Goal: Information Seeking & Learning: Find contact information

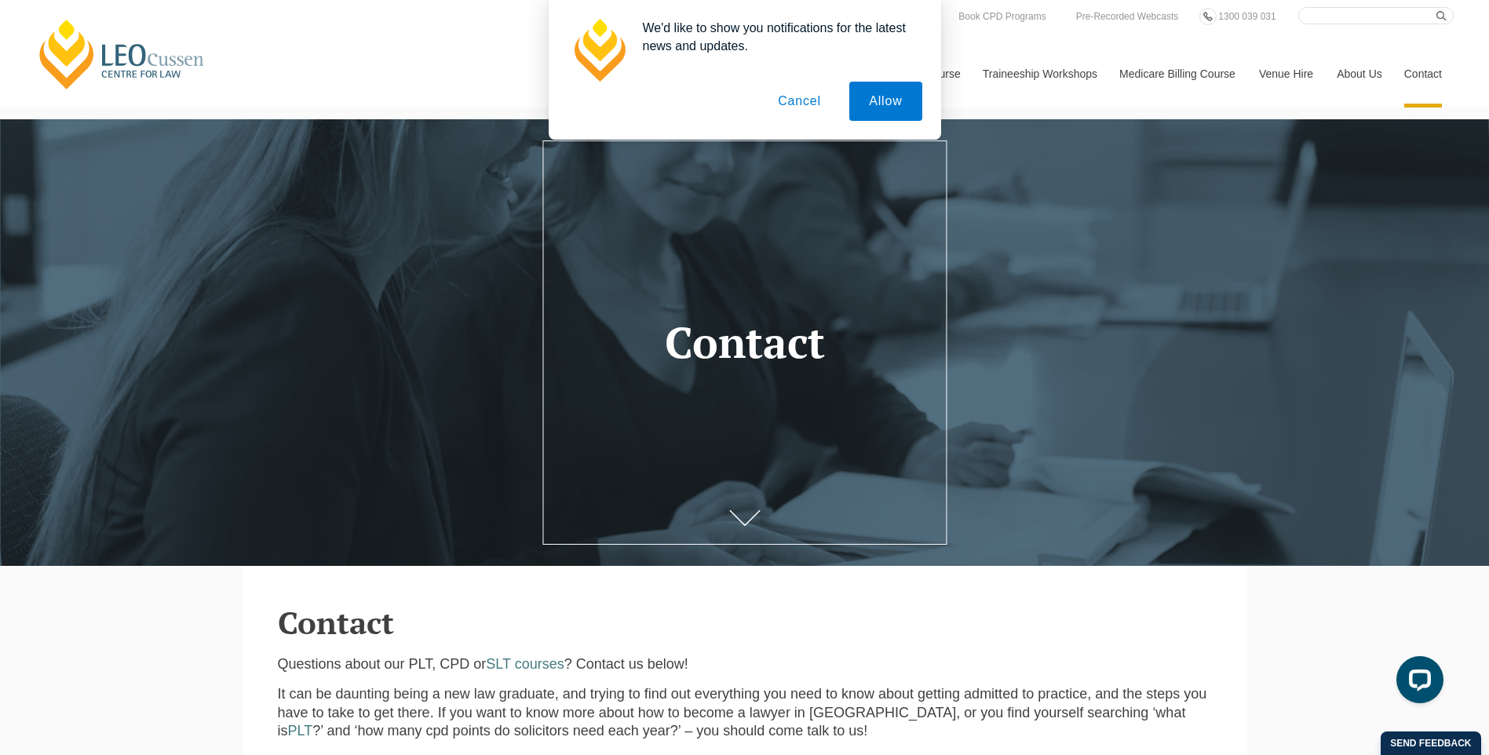
click at [805, 95] on button "Cancel" at bounding box center [799, 101] width 82 height 39
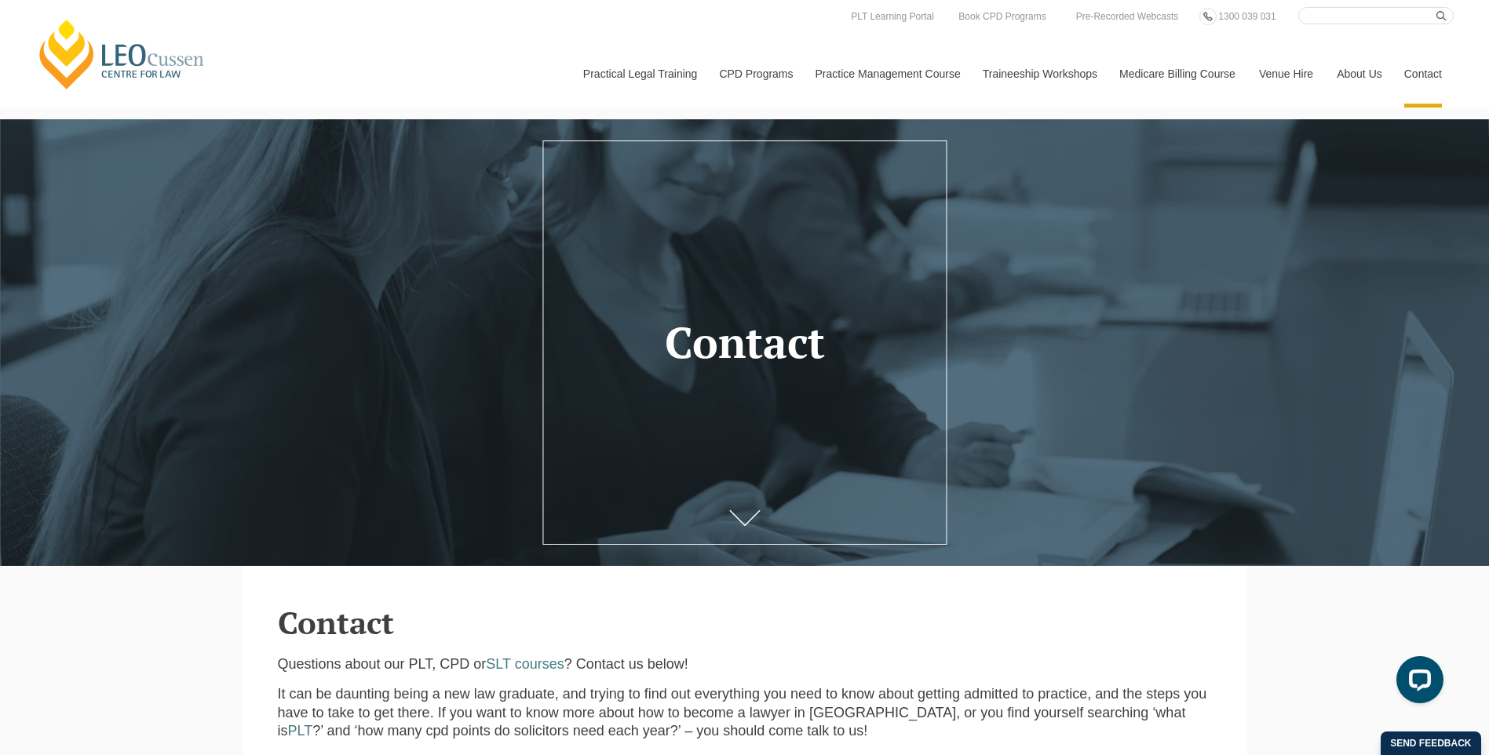
click at [1417, 72] on link "Contact" at bounding box center [1423, 74] width 61 height 68
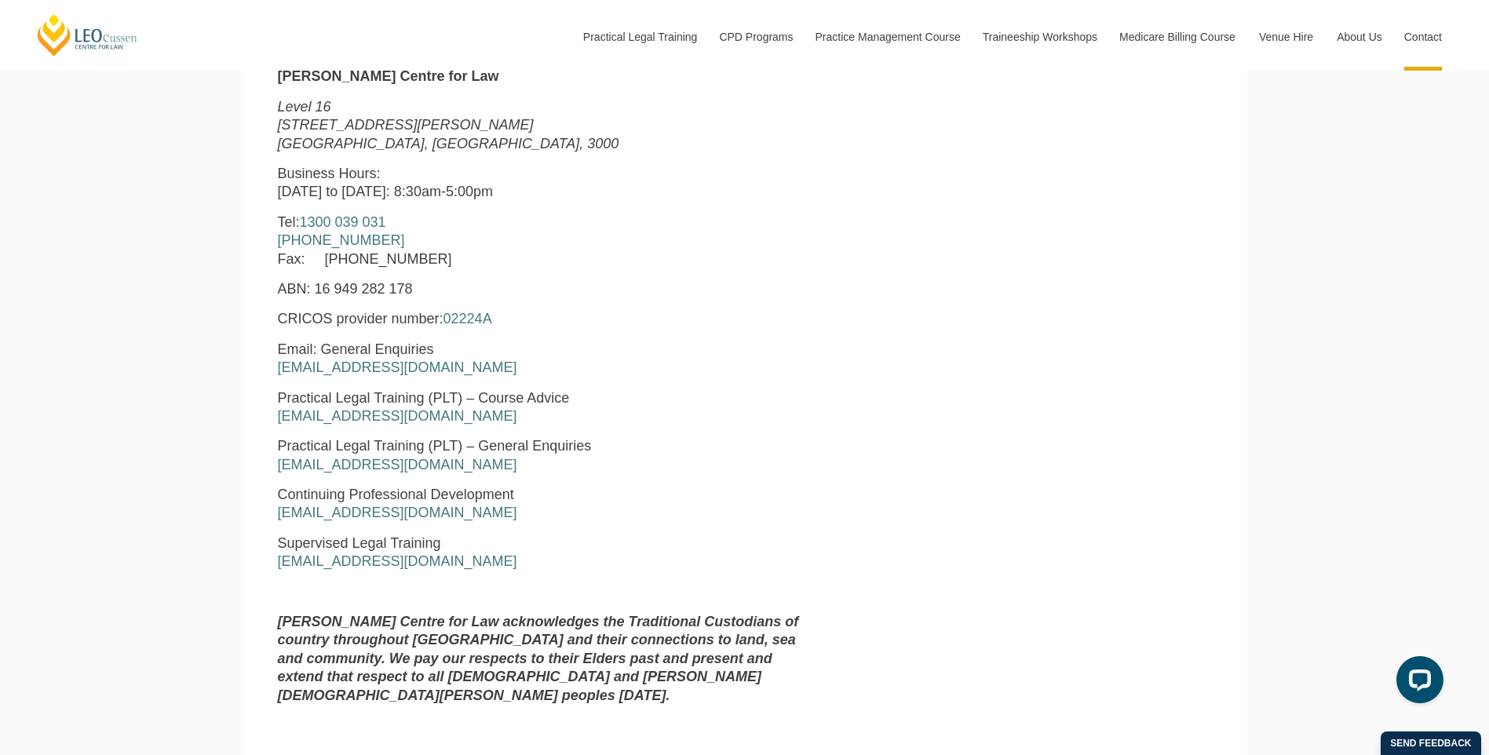
scroll to position [785, 0]
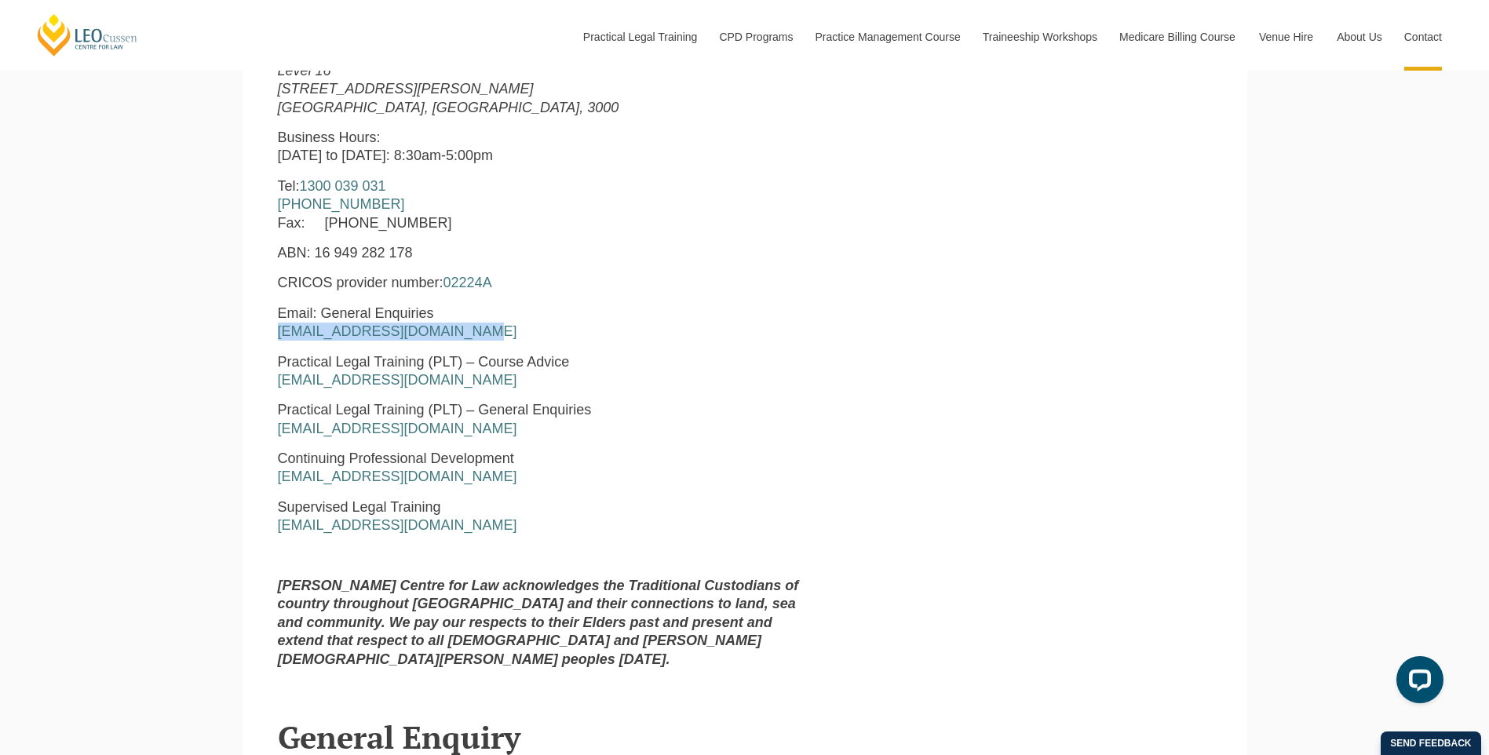
drag, startPoint x: 473, startPoint y: 334, endPoint x: 271, endPoint y: 337, distance: 201.7
click at [271, 337] on div "[PERSON_NAME] Centre for Law [STREET_ADDRESS][PERSON_NAME] Business Hours: [DAT…" at bounding box center [545, 355] width 559 height 649
drag, startPoint x: 271, startPoint y: 337, endPoint x: 289, endPoint y: 337, distance: 18.1
copy link "[EMAIL_ADDRESS][DOMAIN_NAME]"
